Goal: Task Accomplishment & Management: Manage account settings

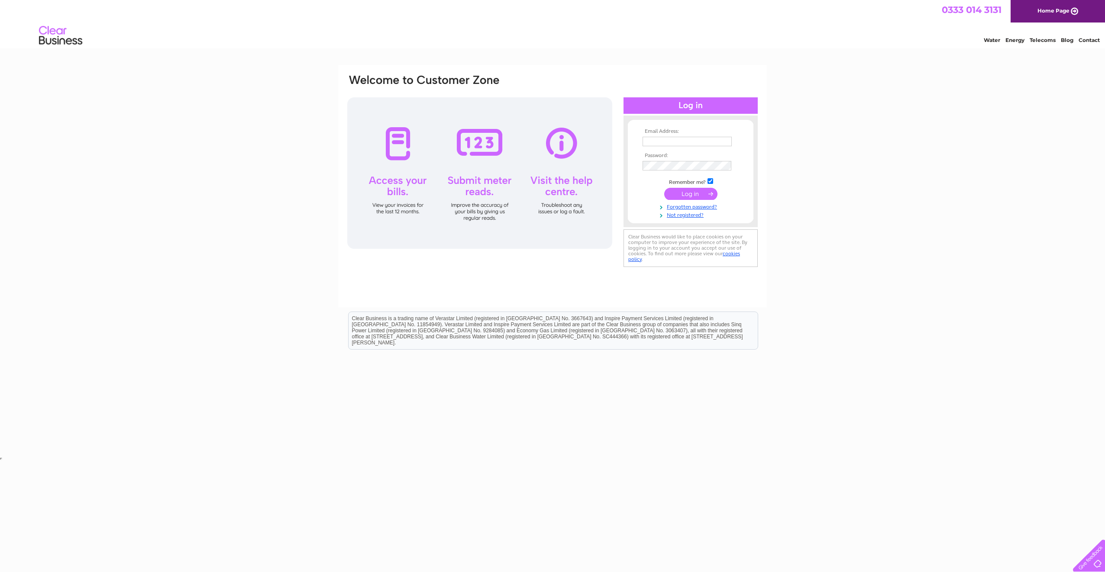
type input "linda.boag@supplydesign.com"
click at [686, 195] on input "submit" at bounding box center [690, 195] width 53 height 12
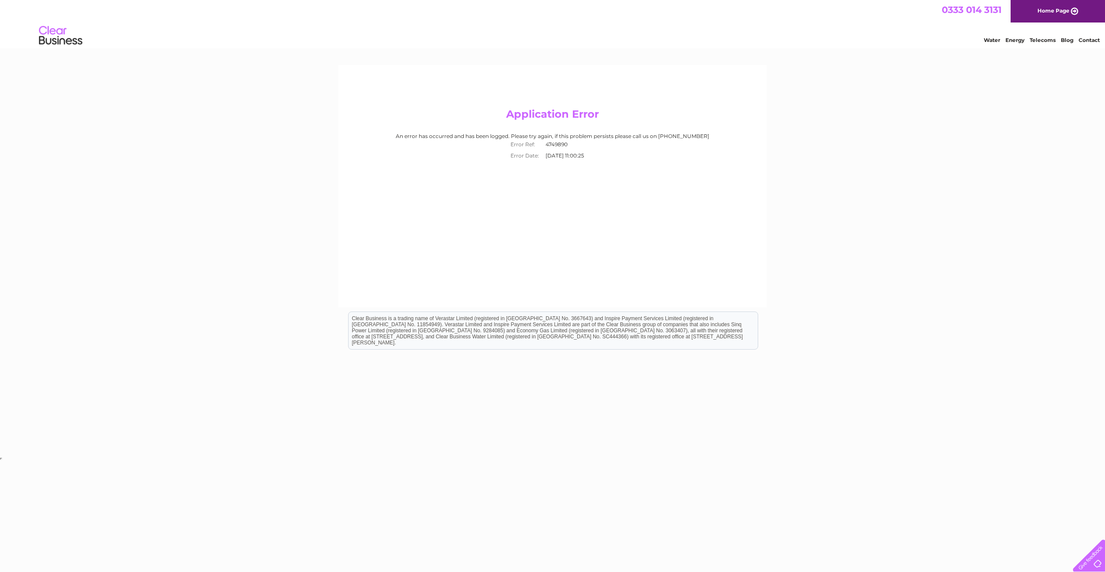
click at [991, 40] on link "Water" at bounding box center [991, 40] width 16 height 6
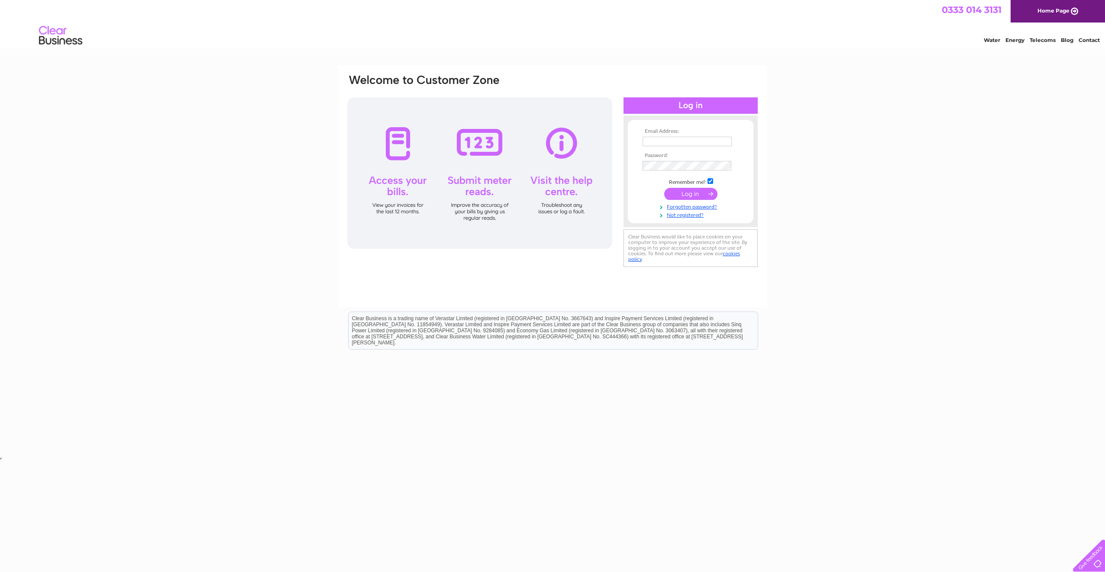
type input "[EMAIL_ADDRESS][DOMAIN_NAME]"
click at [685, 196] on input "submit" at bounding box center [690, 194] width 53 height 12
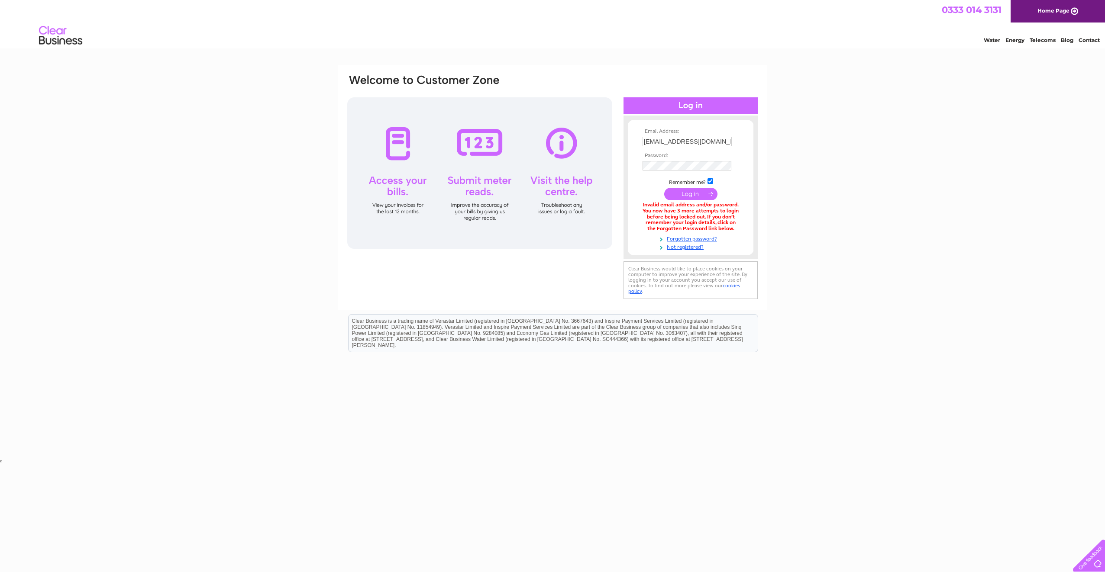
click at [1048, 5] on link "Home Page" at bounding box center [1057, 11] width 94 height 23
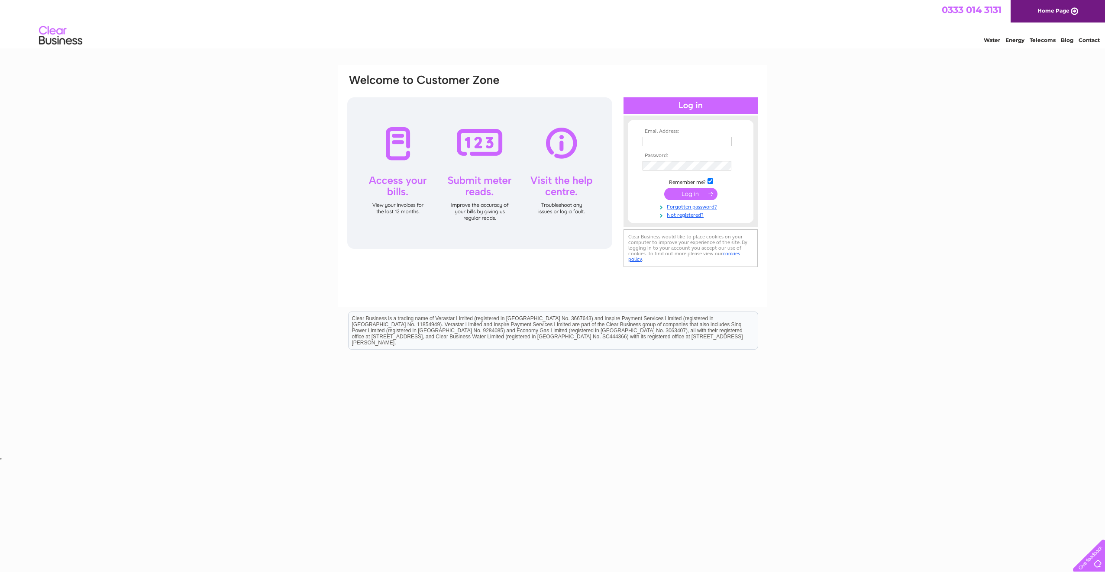
type input "[EMAIL_ADDRESS][DOMAIN_NAME]"
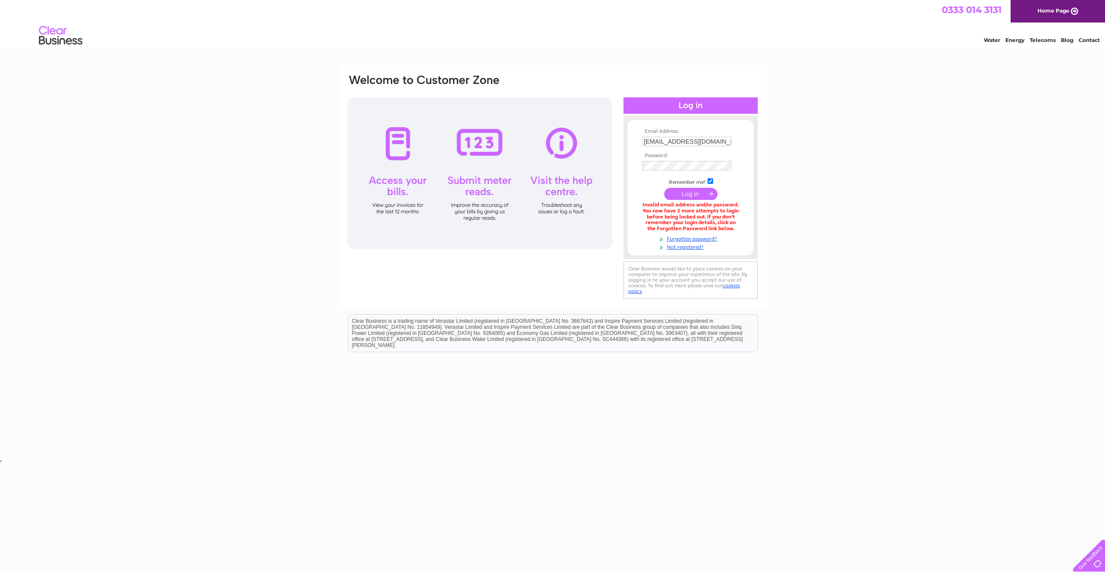
click at [725, 165] on keeper-lock "Open Keeper Popup" at bounding box center [725, 166] width 10 height 10
click at [725, 164] on keeper-lock "Open Keeper Popup" at bounding box center [725, 166] width 10 height 10
click at [684, 194] on input "submit" at bounding box center [690, 195] width 53 height 12
